Goal: Check status: Check status

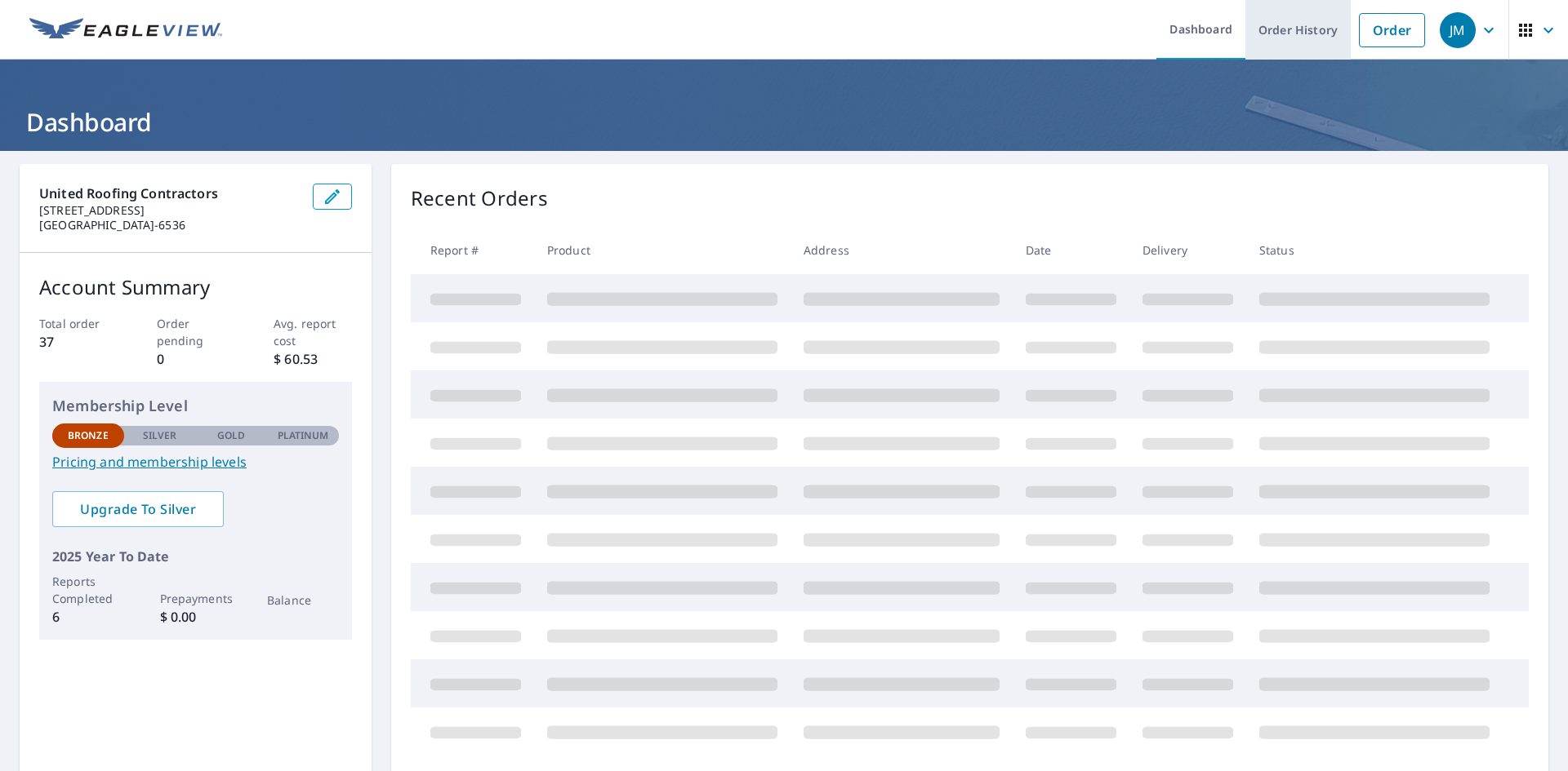
click at [1257, 31] on link "Order History" at bounding box center [1298, 30] width 106 height 59
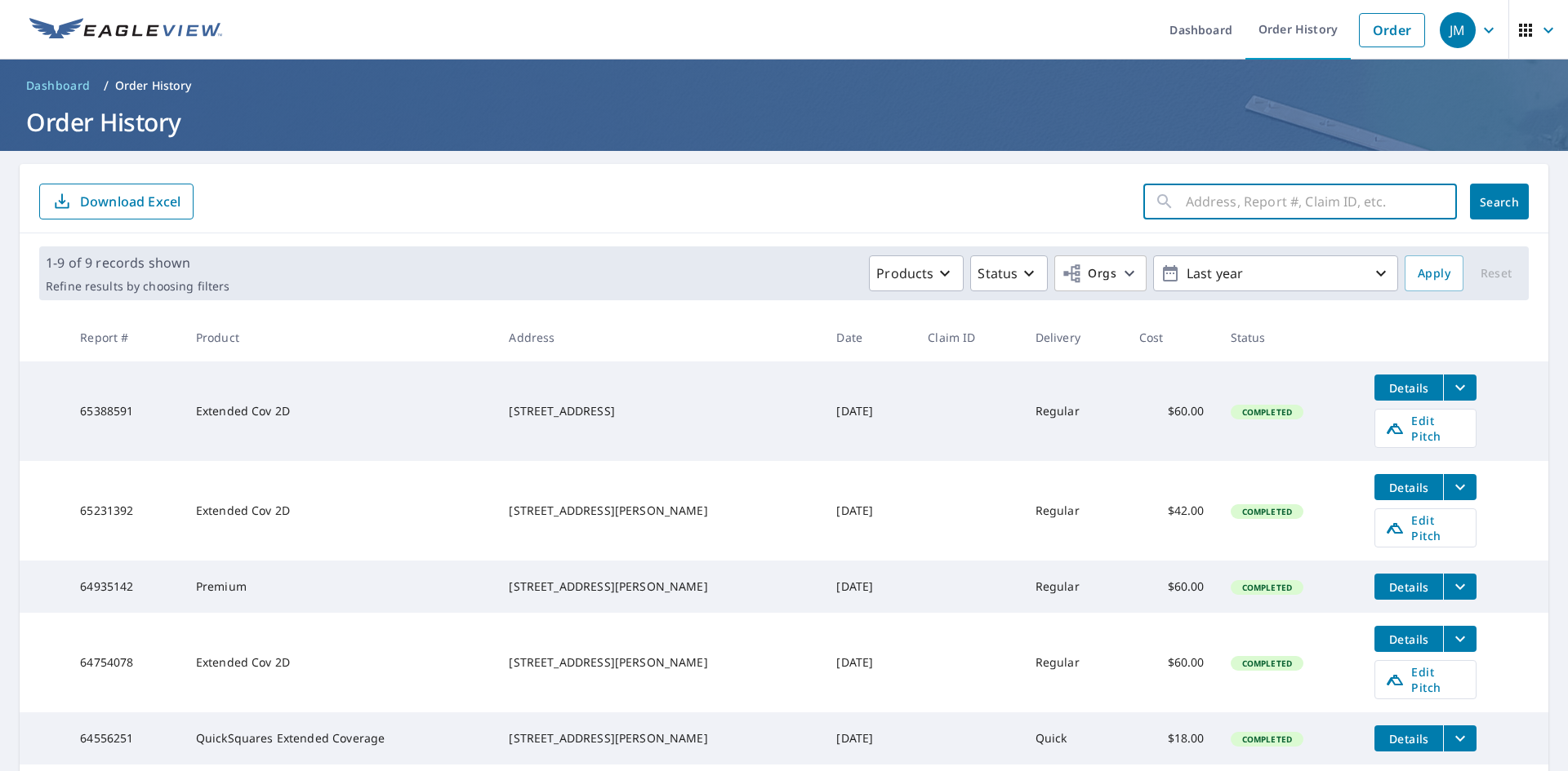
click at [1227, 195] on input "text" at bounding box center [1321, 201] width 271 height 45
paste input "[STREET_ADDRESS]"
type input "[STREET_ADDRESS]"
click button "Search" at bounding box center [1499, 201] width 58 height 36
